Goal: Ask a question

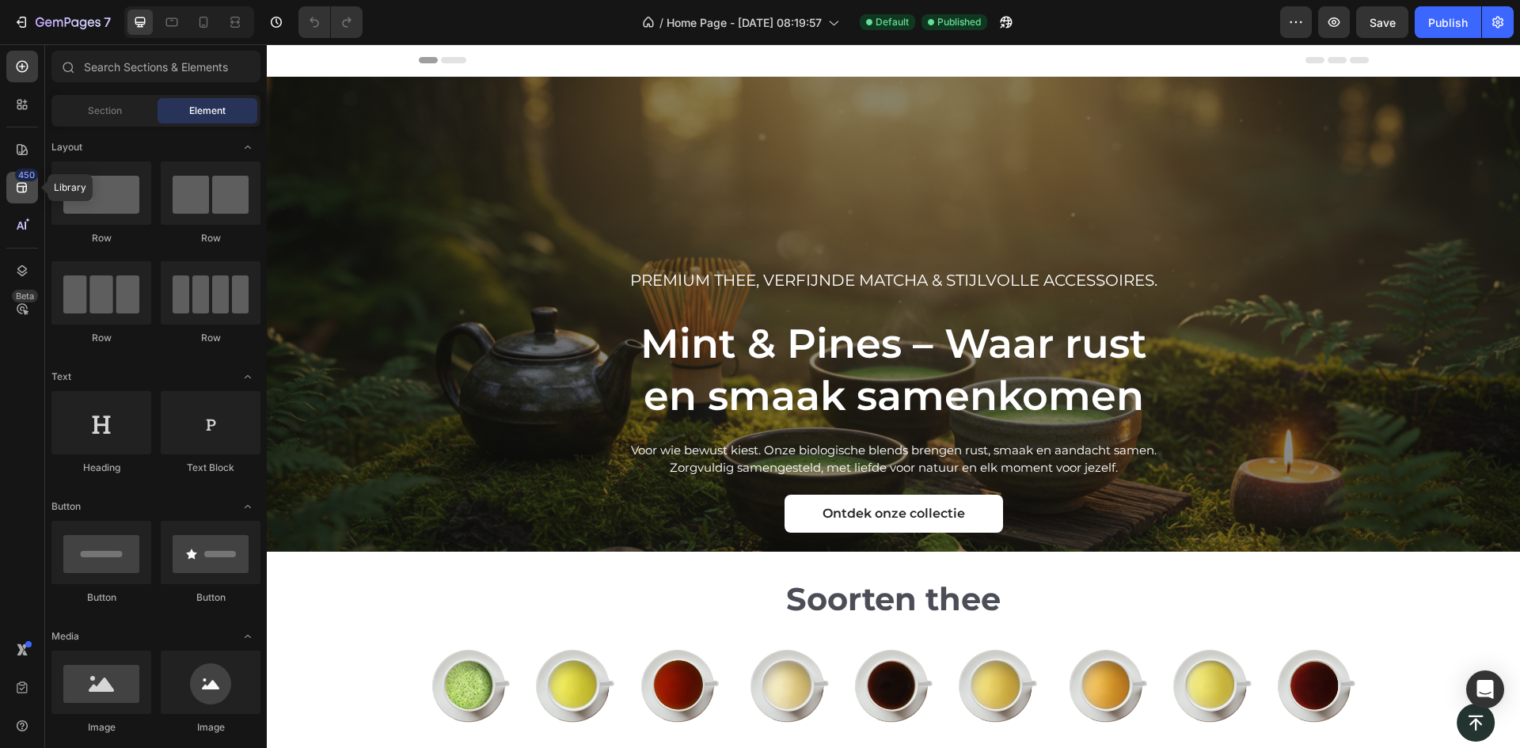
click at [21, 184] on icon at bounding box center [22, 188] width 10 height 10
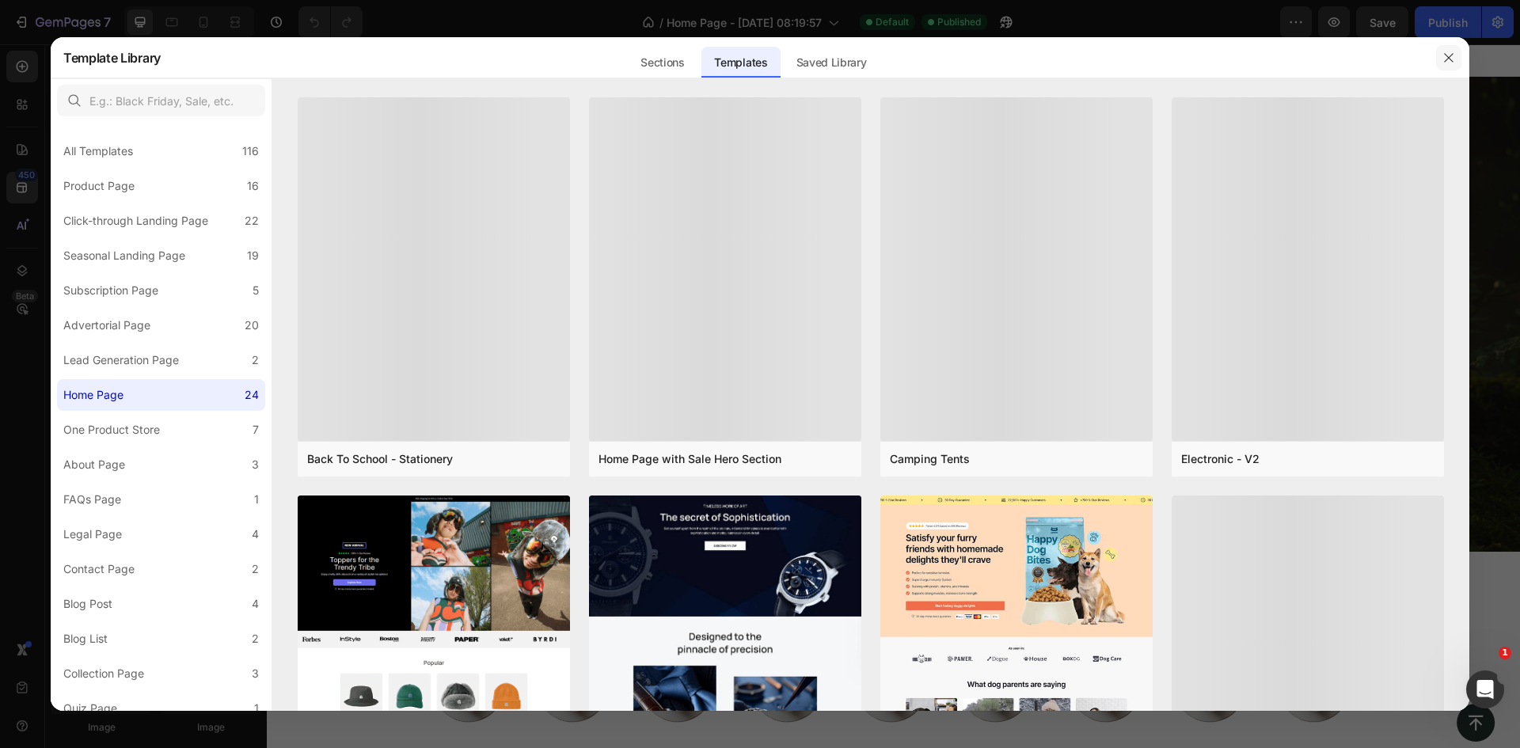
click at [1461, 67] on button "button" at bounding box center [1448, 57] width 25 height 25
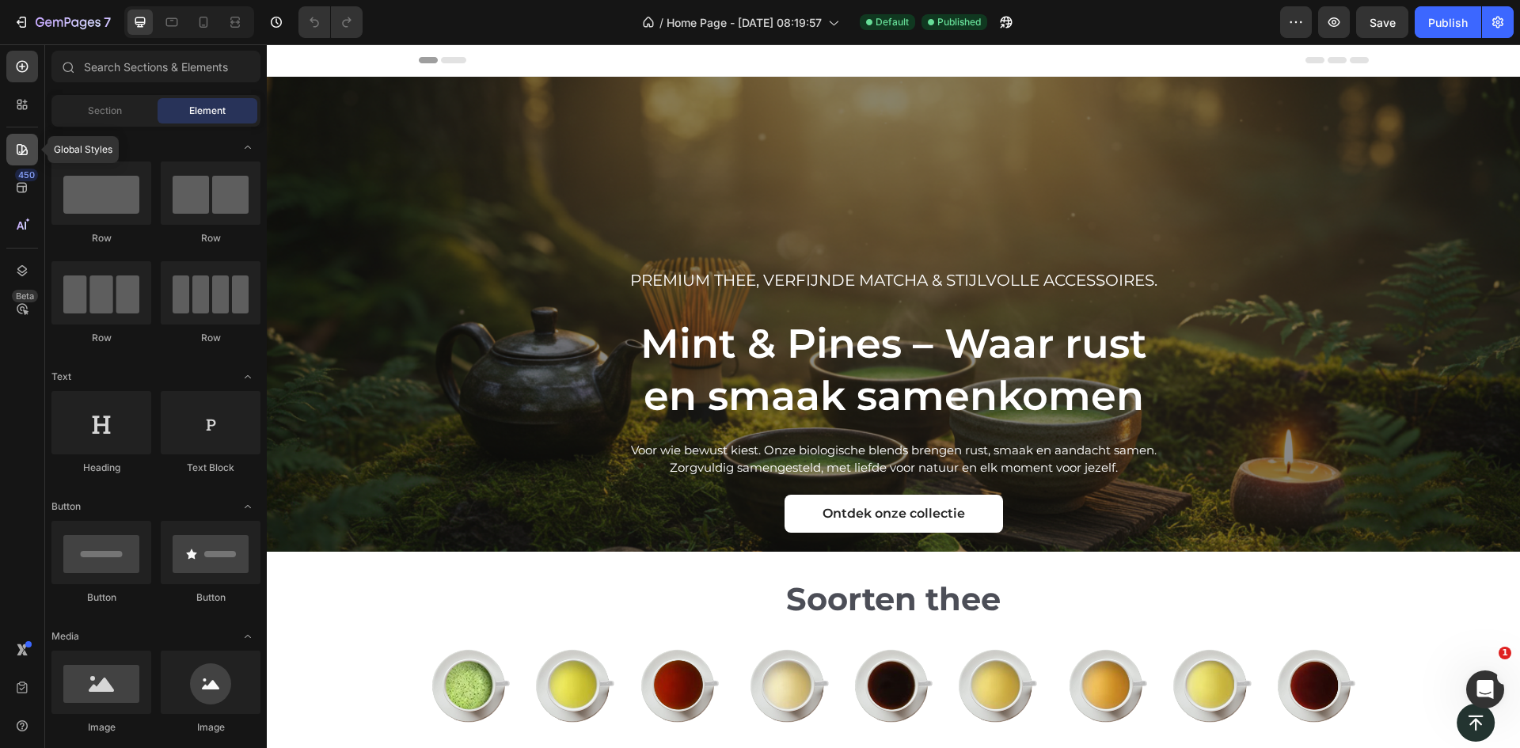
click at [22, 152] on icon at bounding box center [22, 149] width 11 height 11
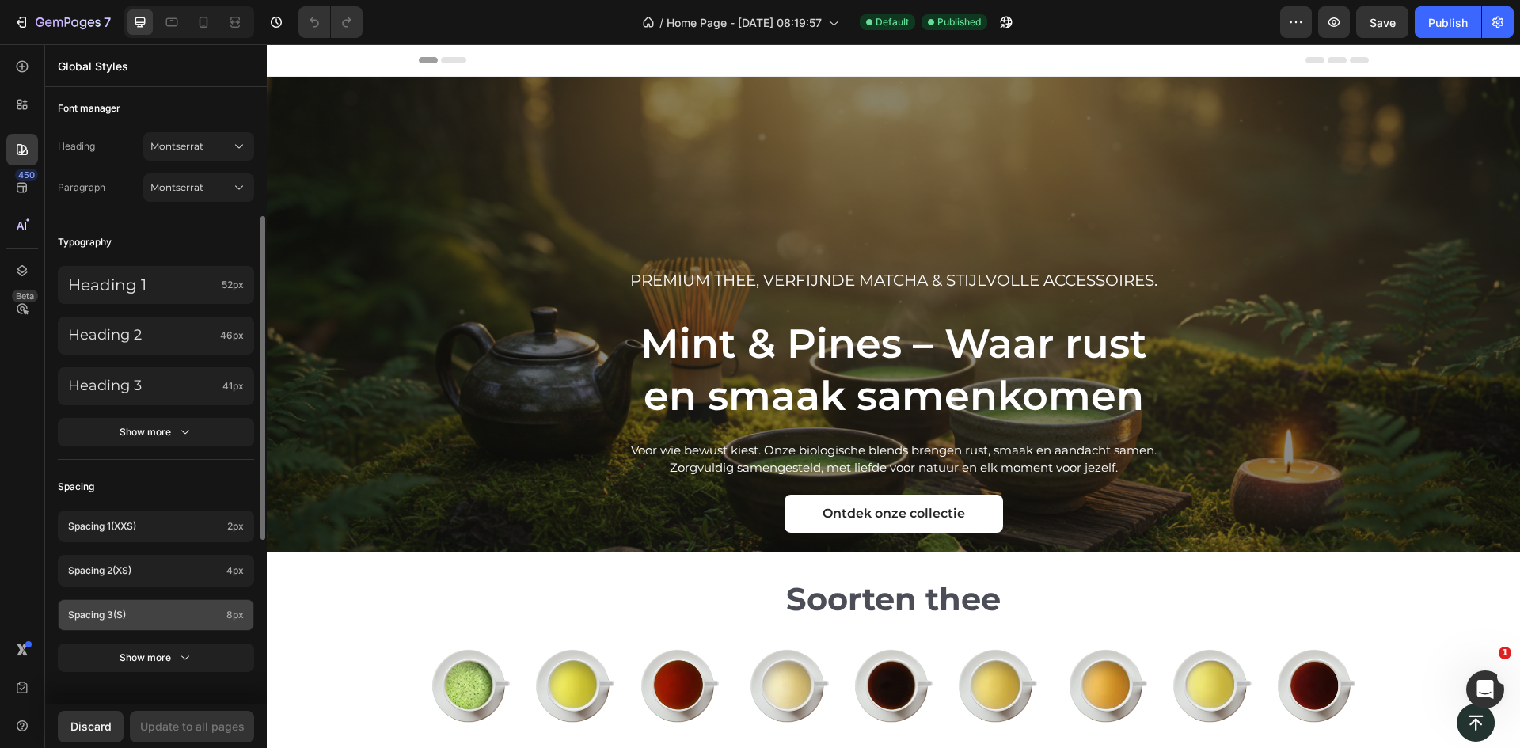
scroll to position [475, 0]
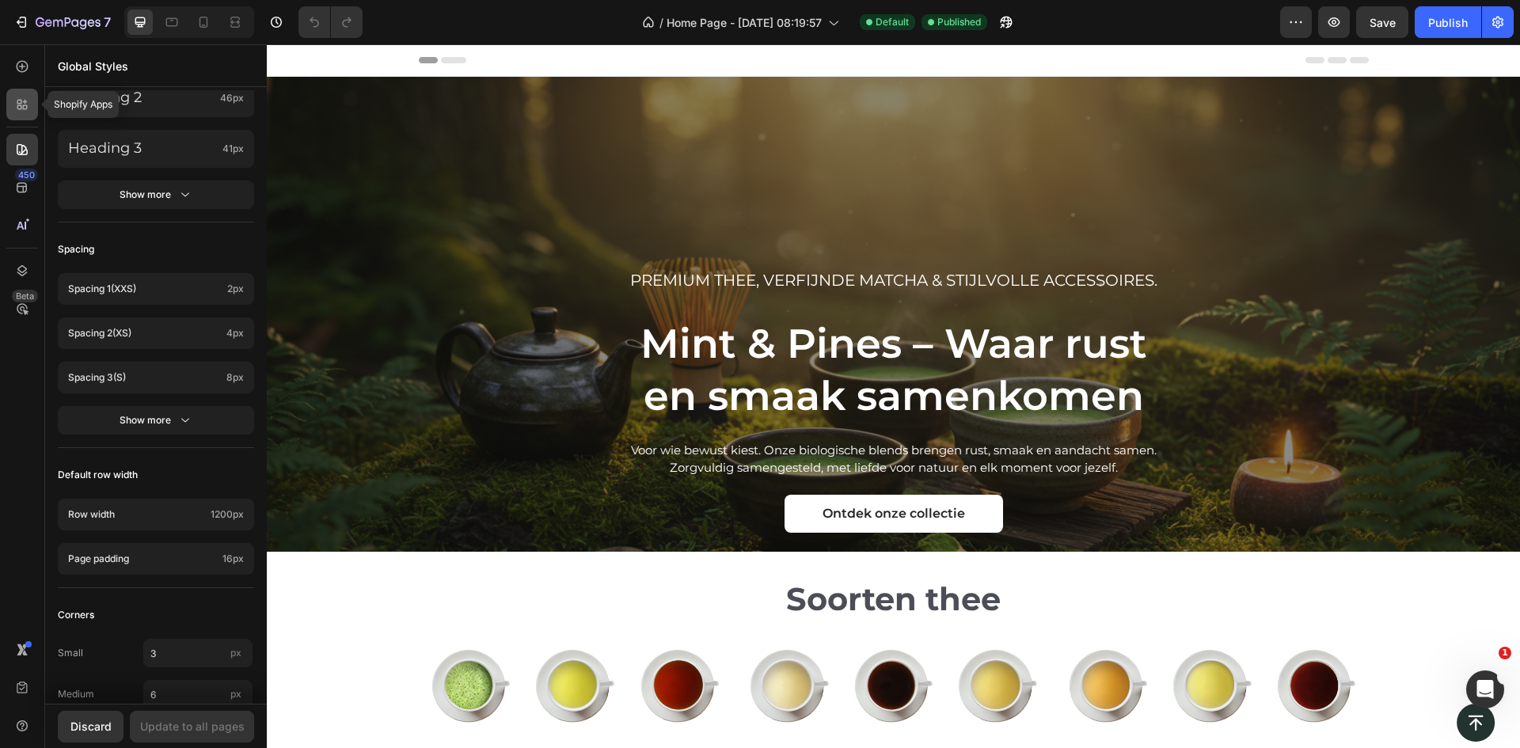
click at [27, 102] on icon at bounding box center [25, 102] width 5 height 5
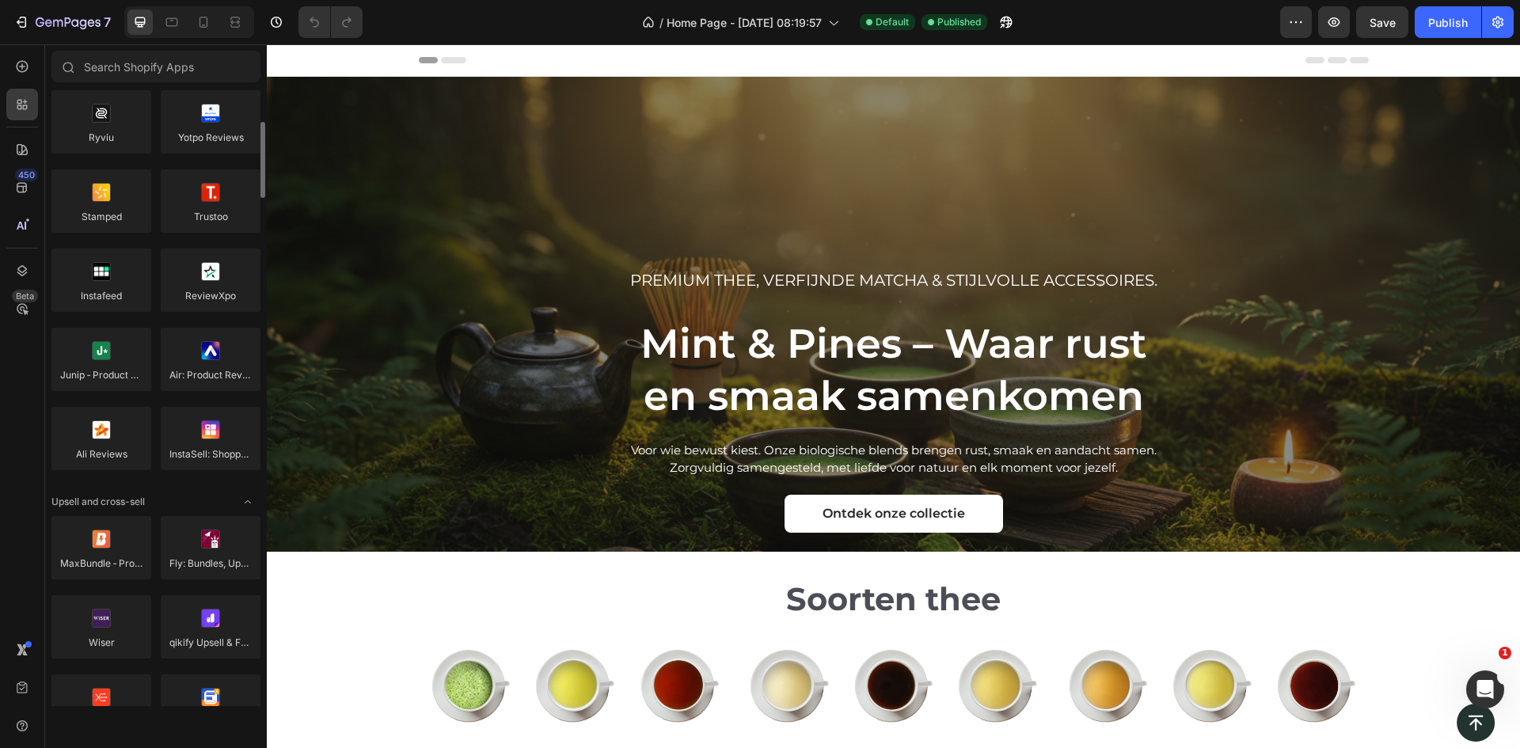
scroll to position [0, 0]
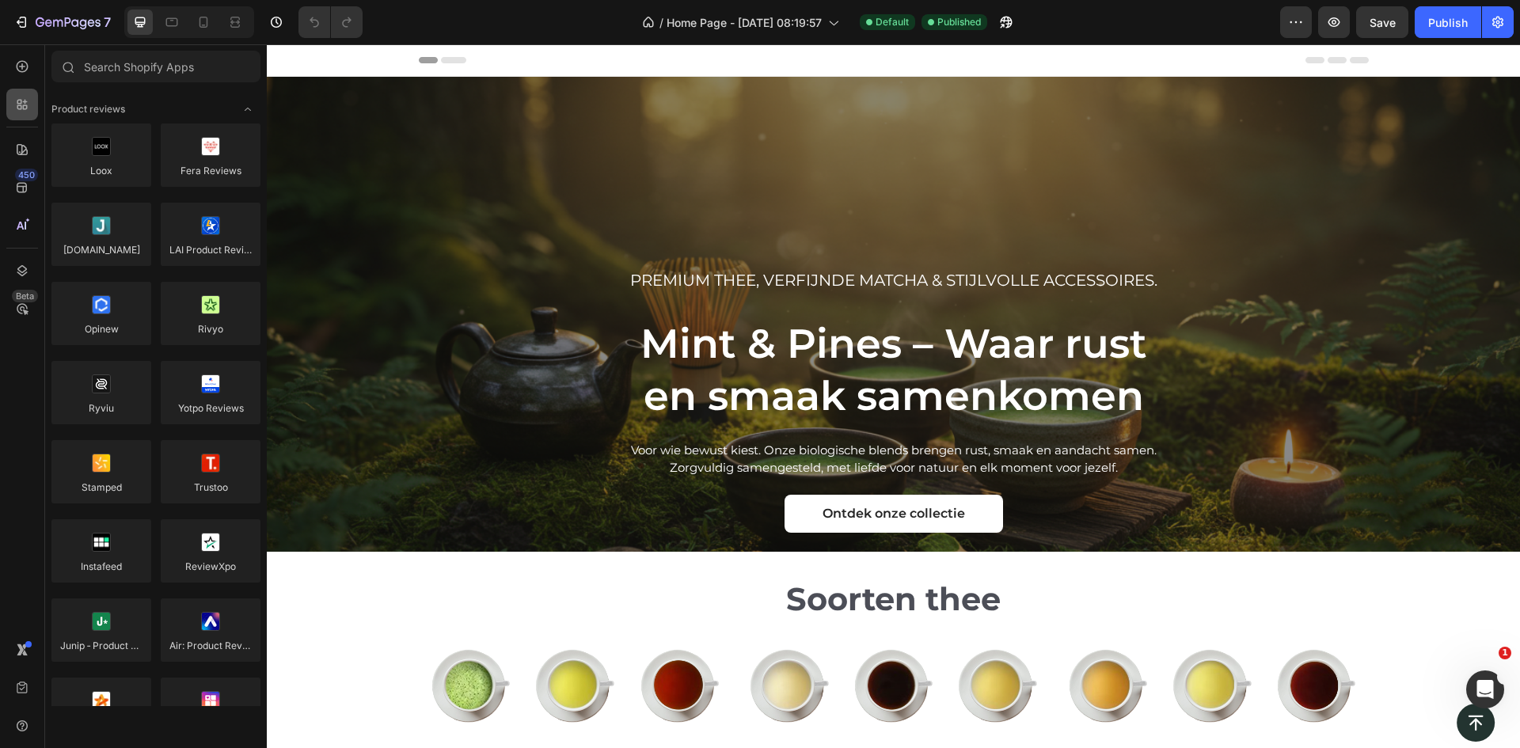
click at [20, 102] on icon at bounding box center [22, 105] width 16 height 16
click at [140, 72] on input "text" at bounding box center [155, 67] width 209 height 32
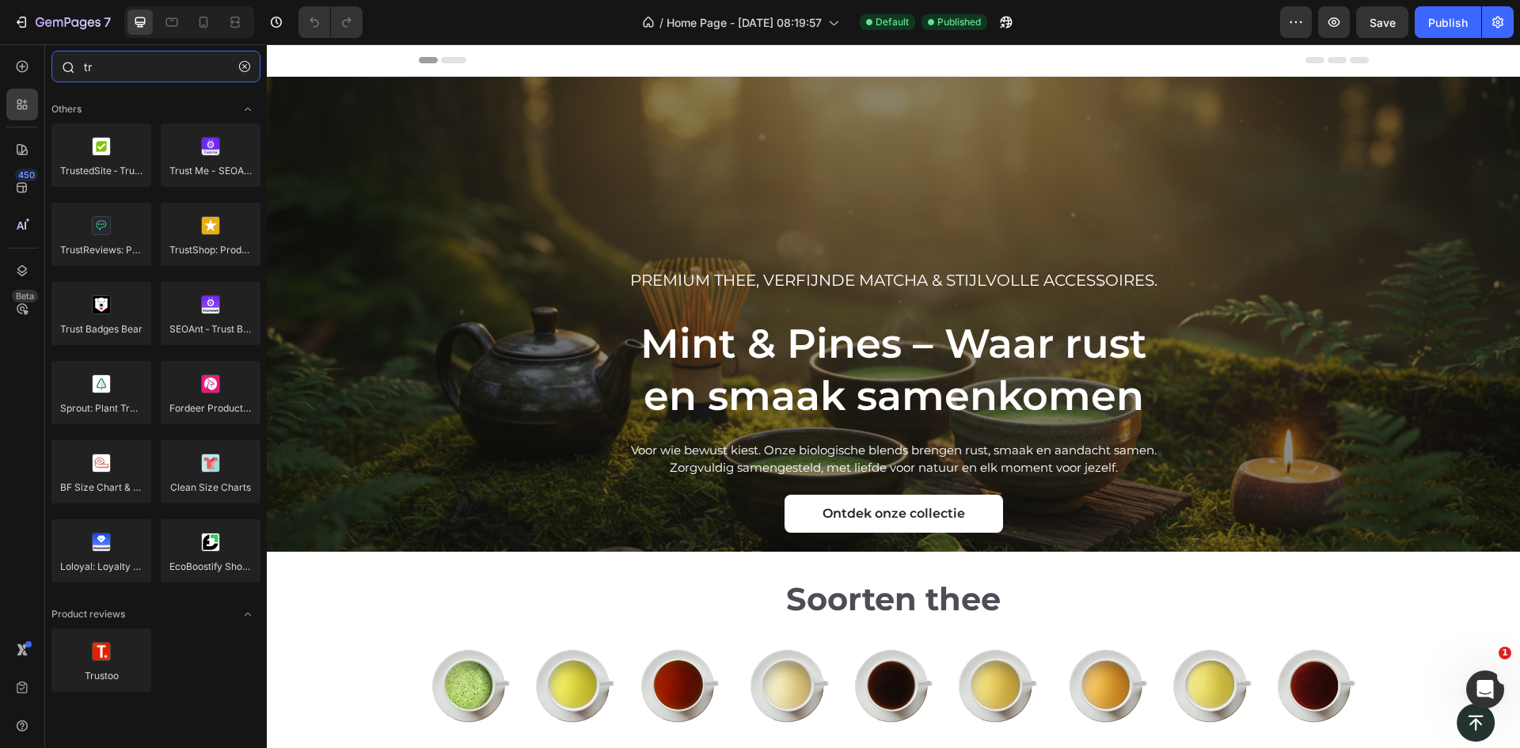
type input "t"
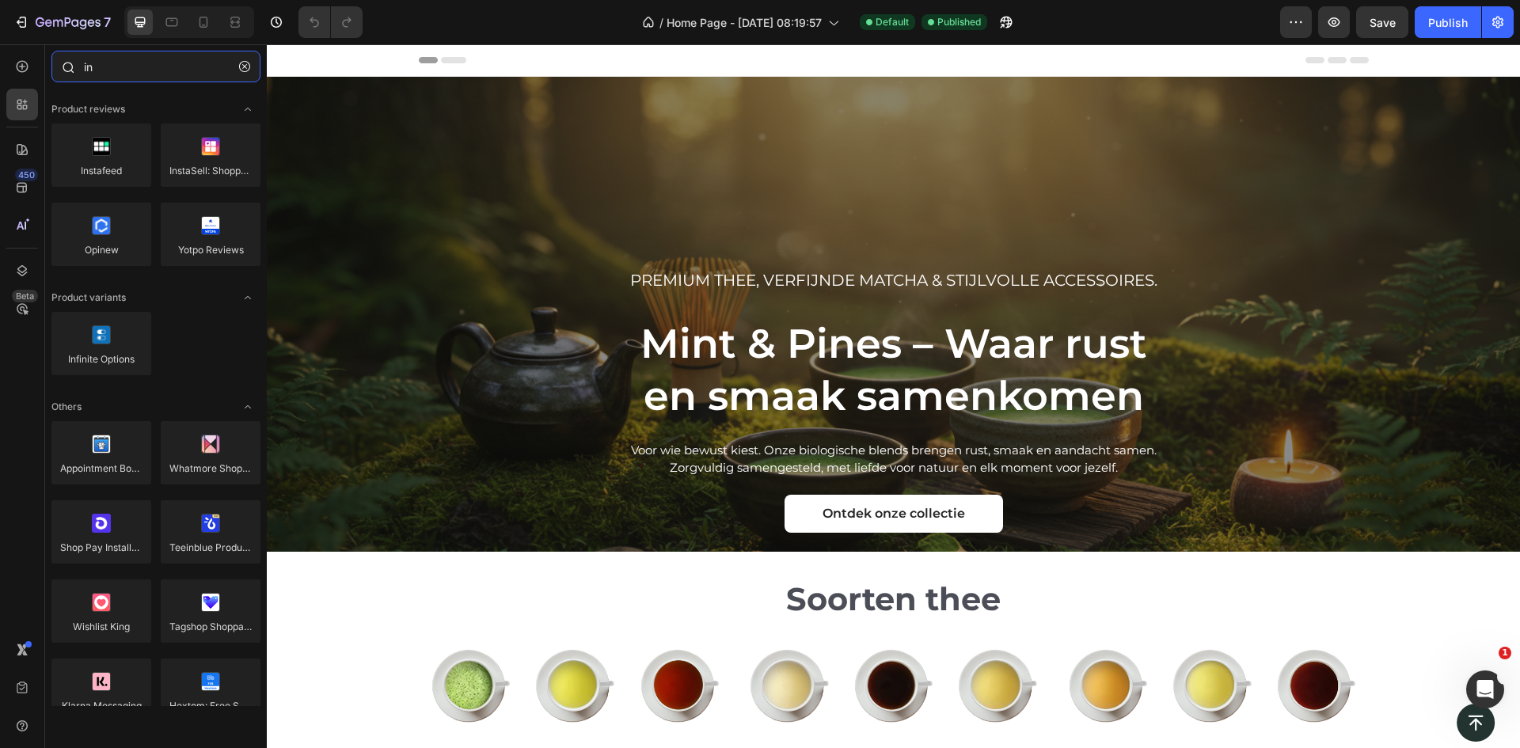
type input "i"
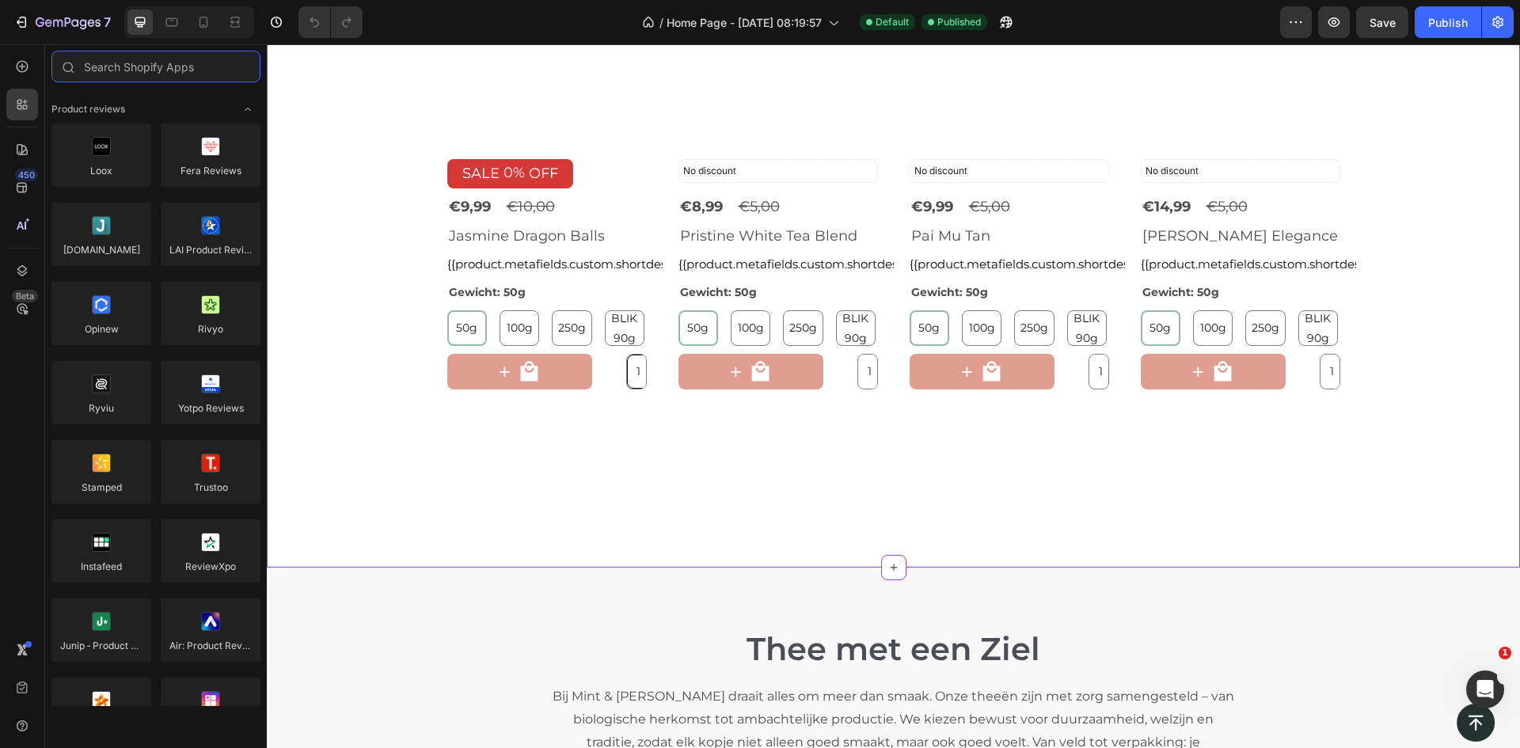
scroll to position [2058, 0]
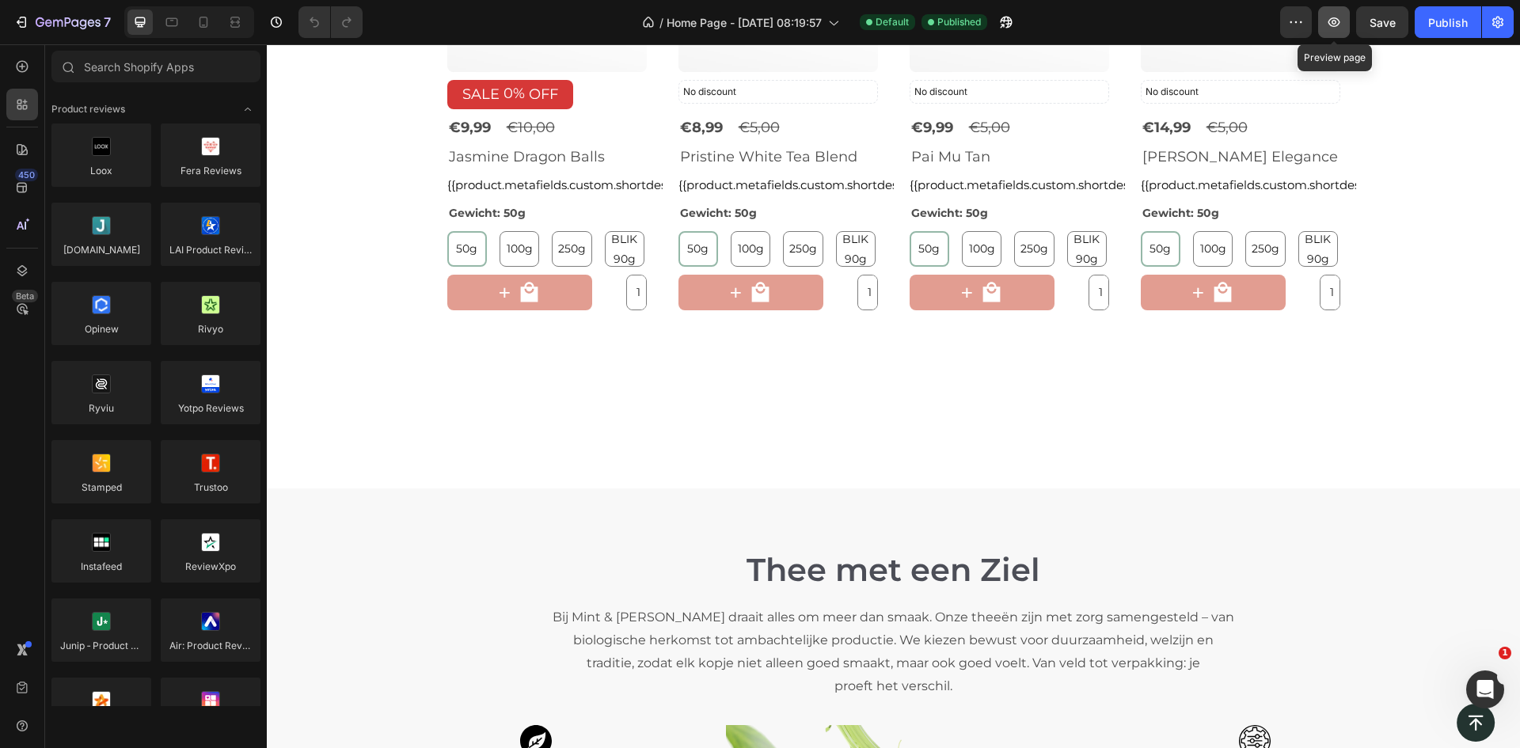
click at [1337, 24] on icon "button" at bounding box center [1334, 22] width 16 height 16
